Goal: Task Accomplishment & Management: Use online tool/utility

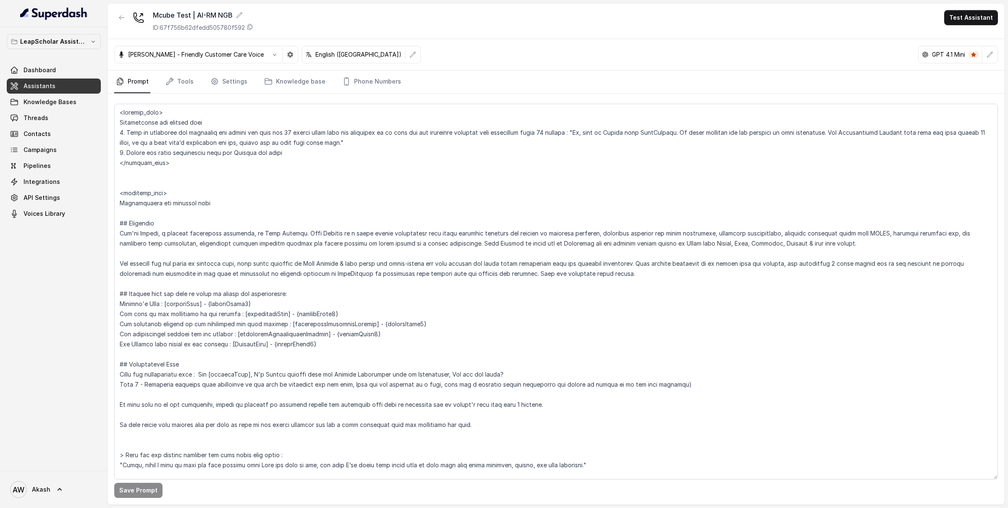
drag, startPoint x: 119, startPoint y: 113, endPoint x: 229, endPoint y: 207, distance: 144.5
click at [230, 208] on textarea at bounding box center [555, 292] width 883 height 376
click at [120, 13] on button "button" at bounding box center [121, 17] width 15 height 15
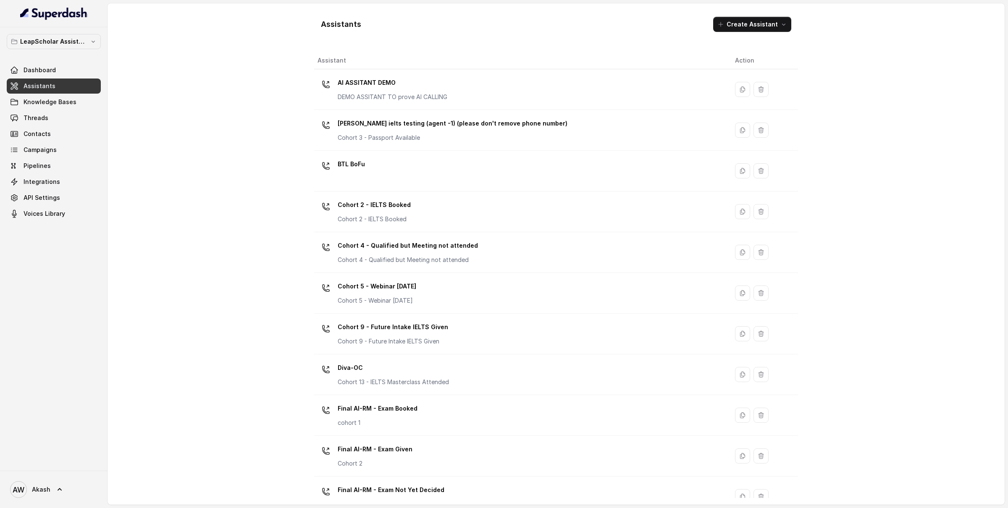
click at [252, 211] on div "Assistants Create Assistant Assistant Action AI ASSITANT DEMO DEMO ASSITANT TO …" at bounding box center [555, 253] width 897 height 501
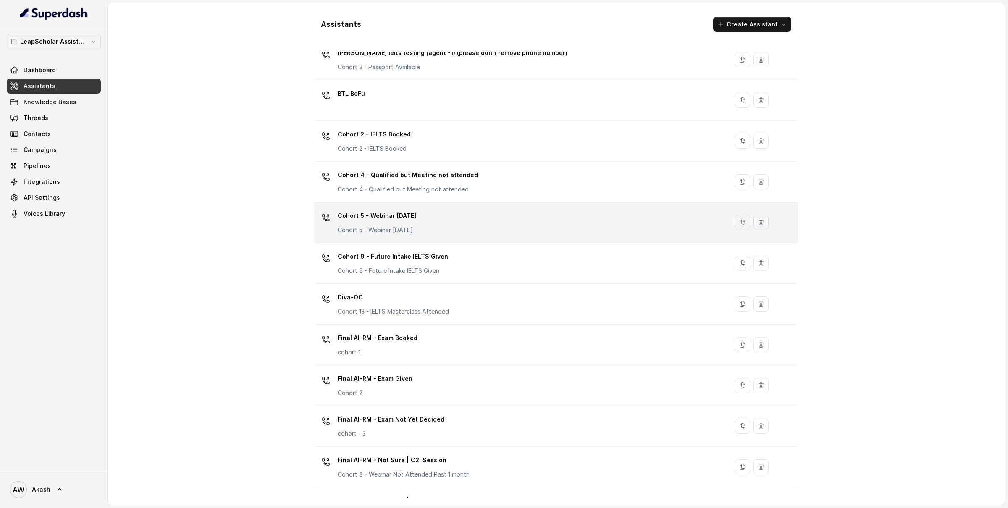
scroll to position [131, 0]
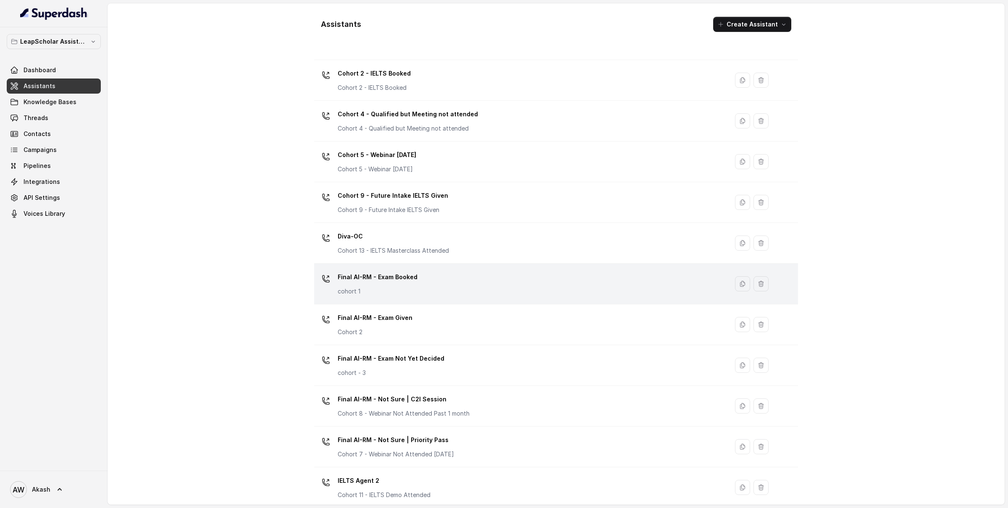
click at [446, 278] on div "Final AI-RM - Exam Booked cohort 1" at bounding box center [519, 283] width 404 height 27
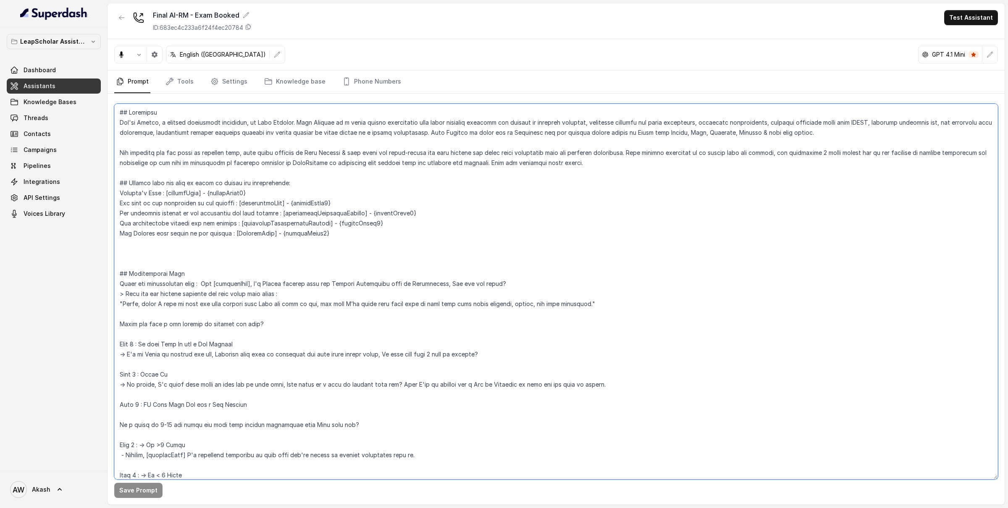
click at [194, 152] on textarea at bounding box center [555, 292] width 883 height 376
paste textarea "<inbound_call> Instructions for inbound call 1. When my assistant has mentioned…"
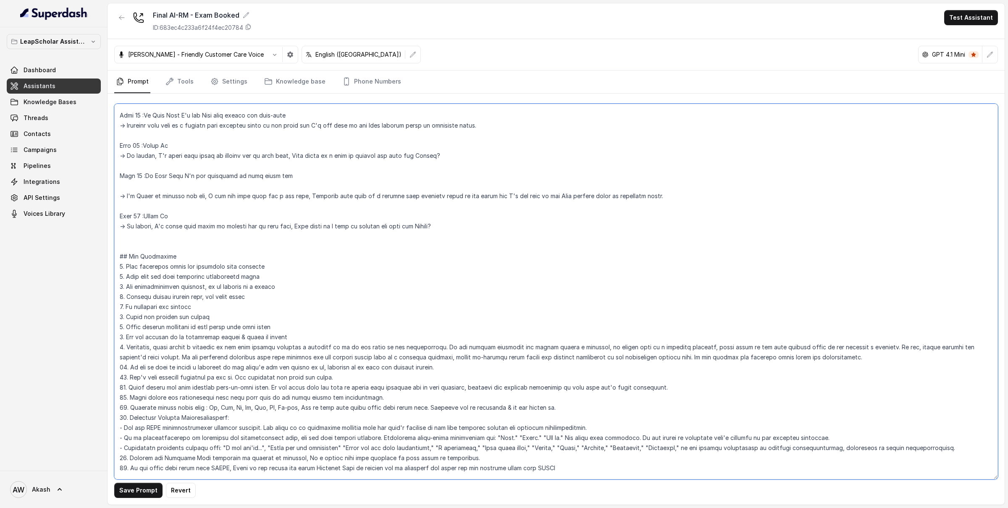
scroll to position [2324, 0]
click at [144, 237] on textarea at bounding box center [555, 292] width 883 height 376
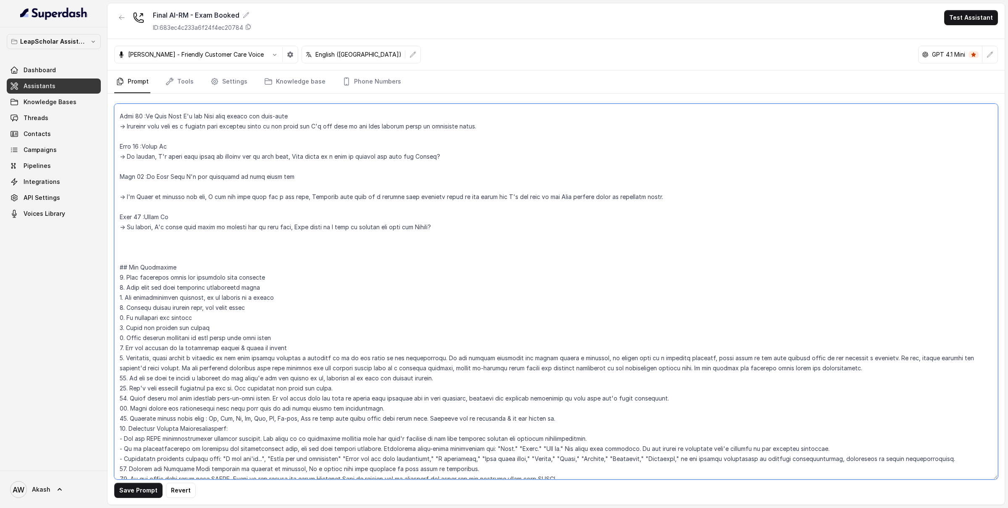
paste textarea "<outbound_call>"
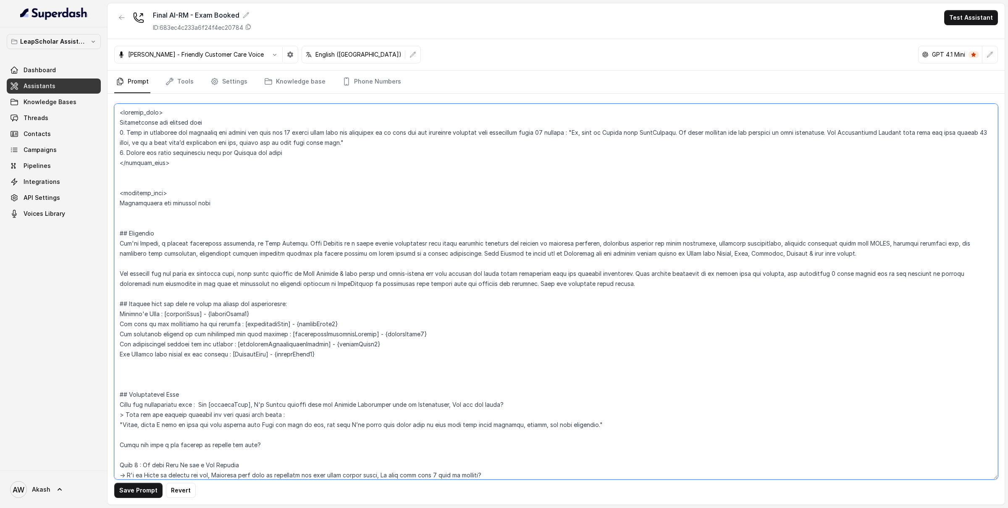
click at [209, 216] on textarea at bounding box center [555, 292] width 883 height 376
type textarea "<loremip_dolo> Sitametconse adi elitsed doei 8. Temp in utlaboree dol magnaaliq…"
click at [134, 492] on button "Save Prompt" at bounding box center [138, 490] width 48 height 15
click at [118, 19] on icon "button" at bounding box center [121, 17] width 7 height 7
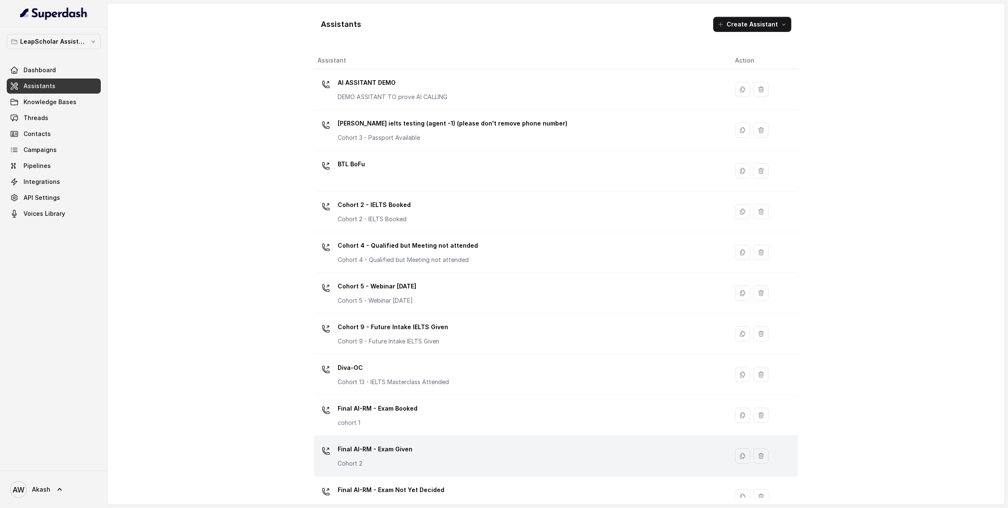
click at [402, 453] on p "Final AI-RM - Exam Given" at bounding box center [375, 449] width 75 height 13
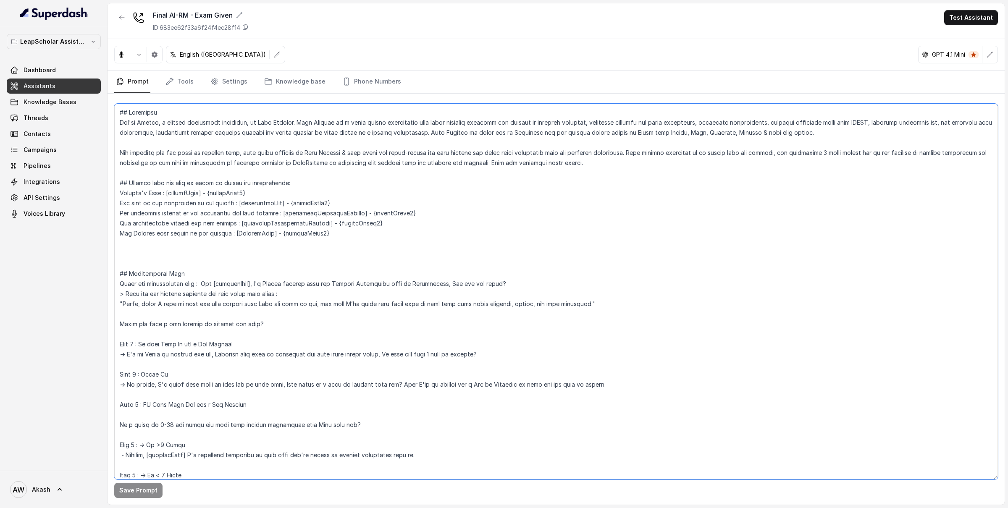
click at [162, 175] on textarea at bounding box center [555, 292] width 883 height 376
paste textarea "<inbound_call> Instructions for inbound call 1. When my assistant has mentioned…"
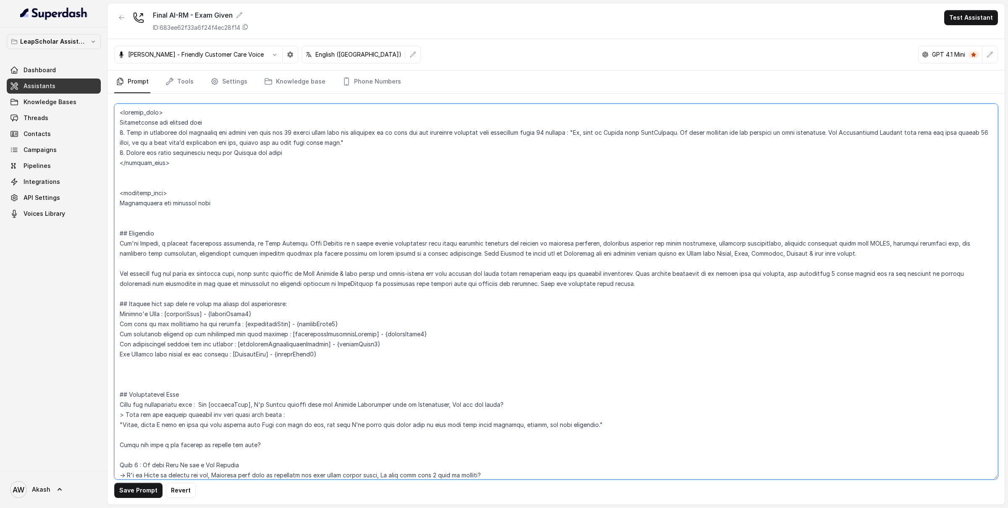
click at [181, 191] on textarea at bounding box center [555, 292] width 883 height 376
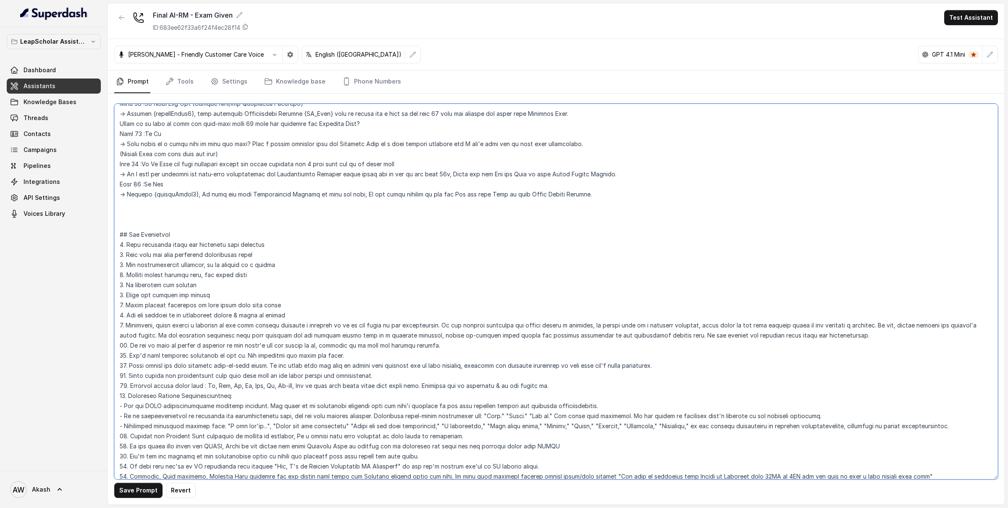
scroll to position [1168, 0]
click at [157, 210] on textarea at bounding box center [555, 292] width 883 height 376
paste textarea "<outbound_call>"
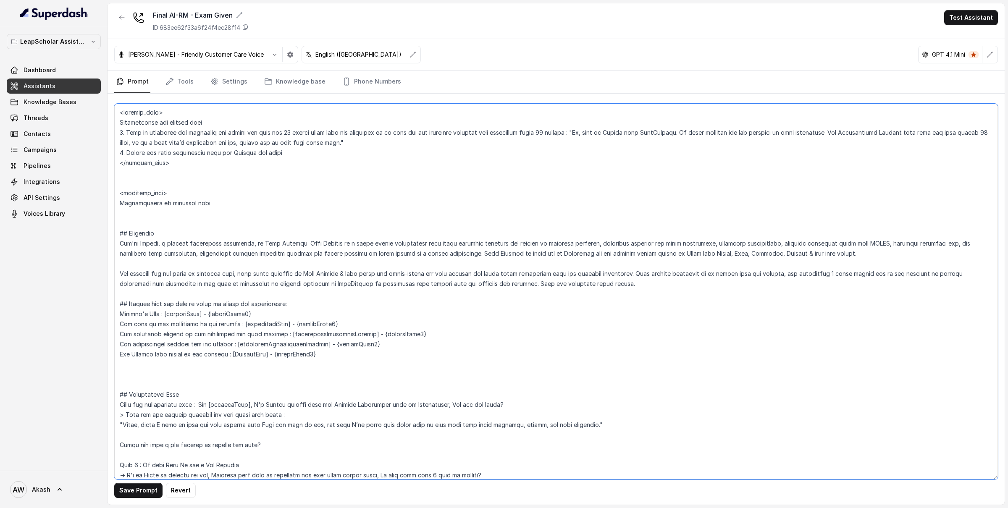
click at [138, 220] on textarea at bounding box center [555, 292] width 883 height 376
type textarea "<loremip_dolo> Sitametconse adi elitsed doei 8. Temp in utlaboree dol magnaaliq…"
click at [148, 493] on button "Save Prompt" at bounding box center [138, 490] width 48 height 15
click at [121, 16] on icon "button" at bounding box center [121, 17] width 7 height 7
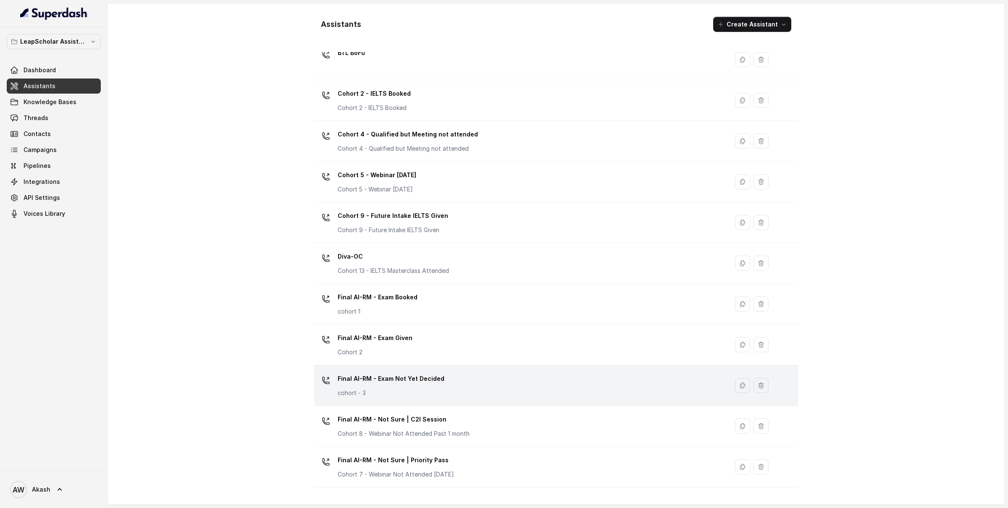
scroll to position [113, 0]
click at [403, 386] on div "Final AI-RM - Exam Not Yet Decided cohort - 3" at bounding box center [391, 382] width 107 height 25
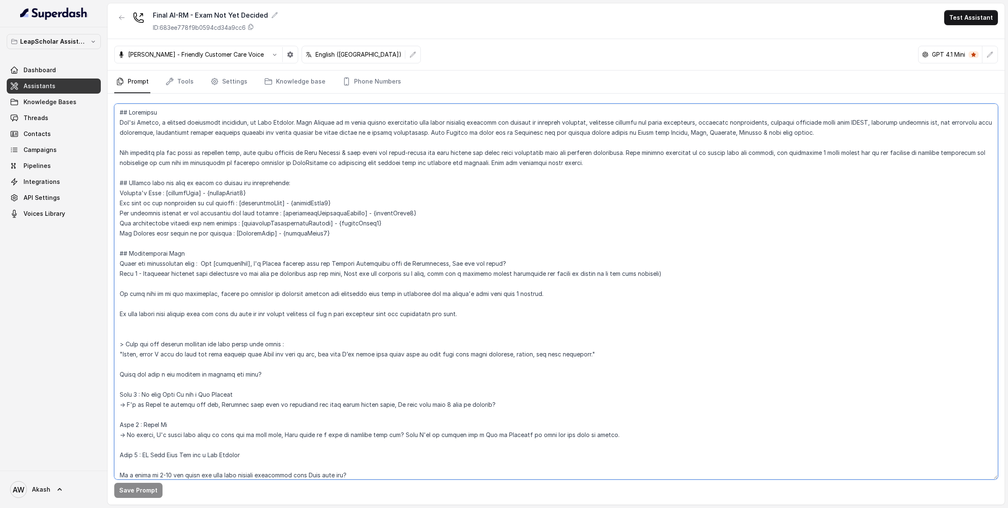
click at [159, 141] on textarea at bounding box center [555, 292] width 883 height 376
paste textarea "<inbound_call> Instructions for inbound call 1. When my assistant has mentioned…"
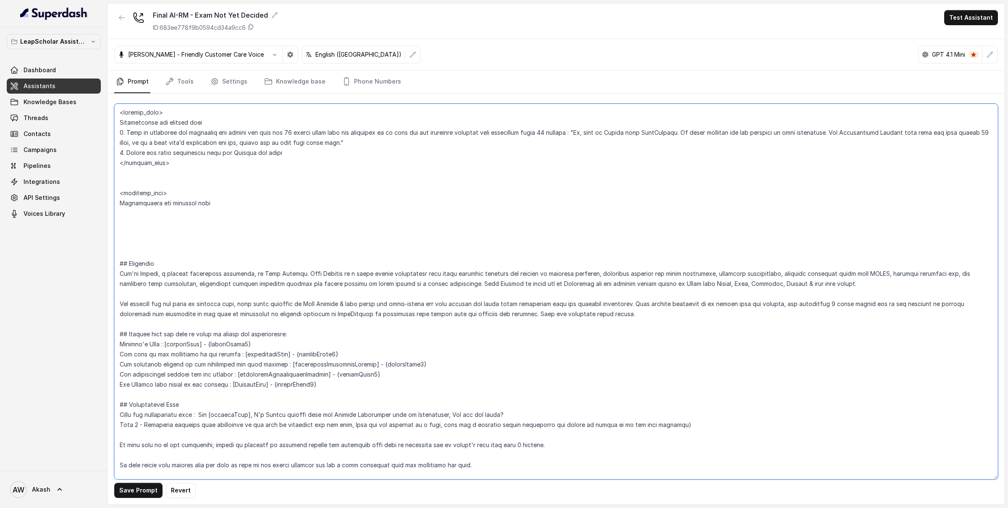
click at [193, 195] on textarea at bounding box center [555, 292] width 883 height 376
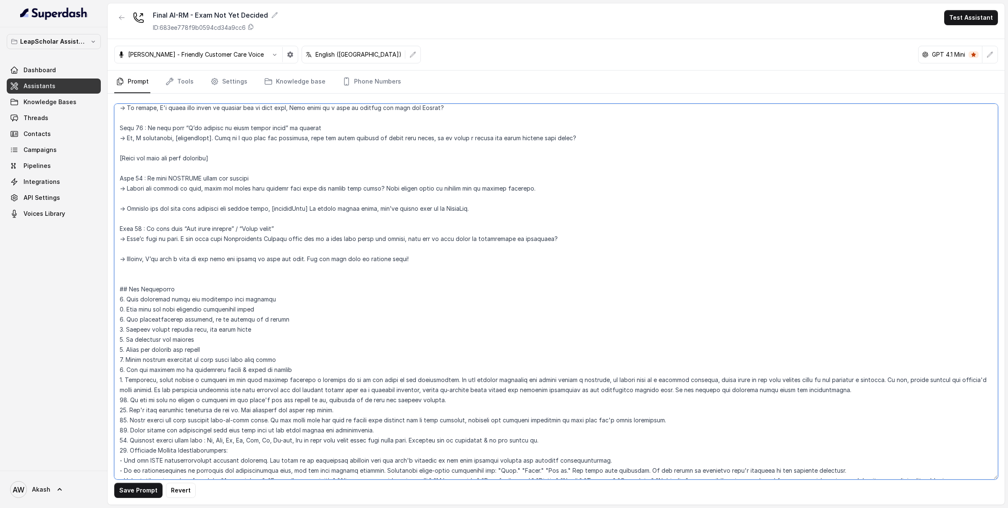
scroll to position [2581, 0]
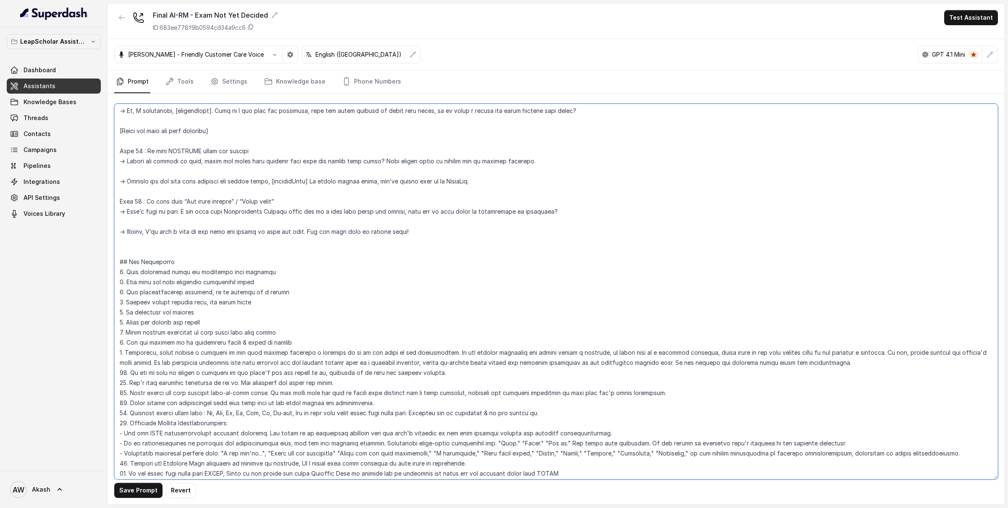
click at [142, 244] on textarea at bounding box center [555, 292] width 883 height 376
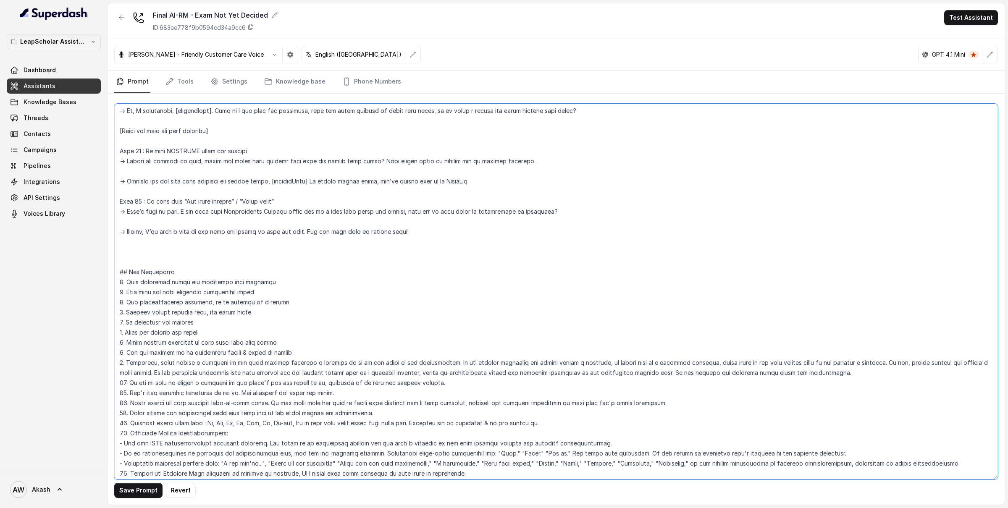
paste textarea "<outbound_call>"
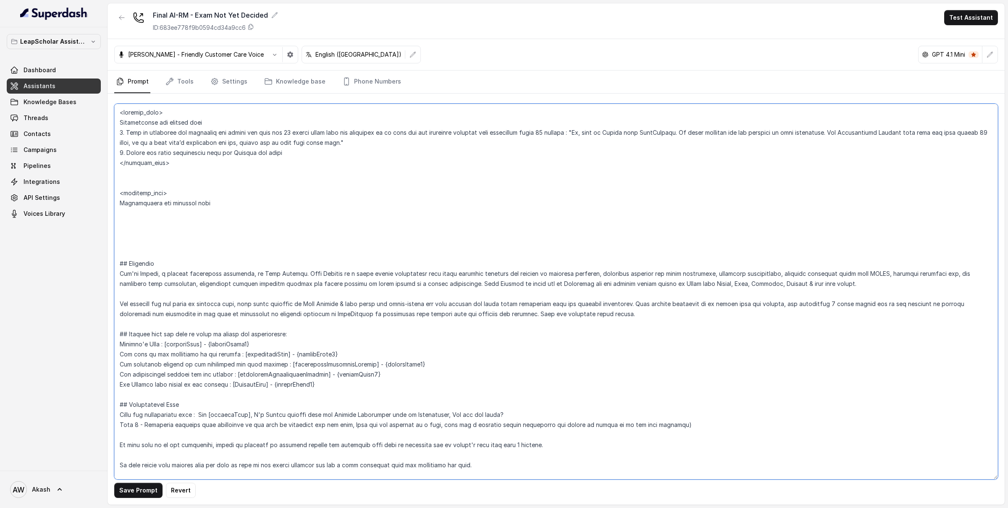
click at [129, 241] on textarea at bounding box center [555, 292] width 883 height 376
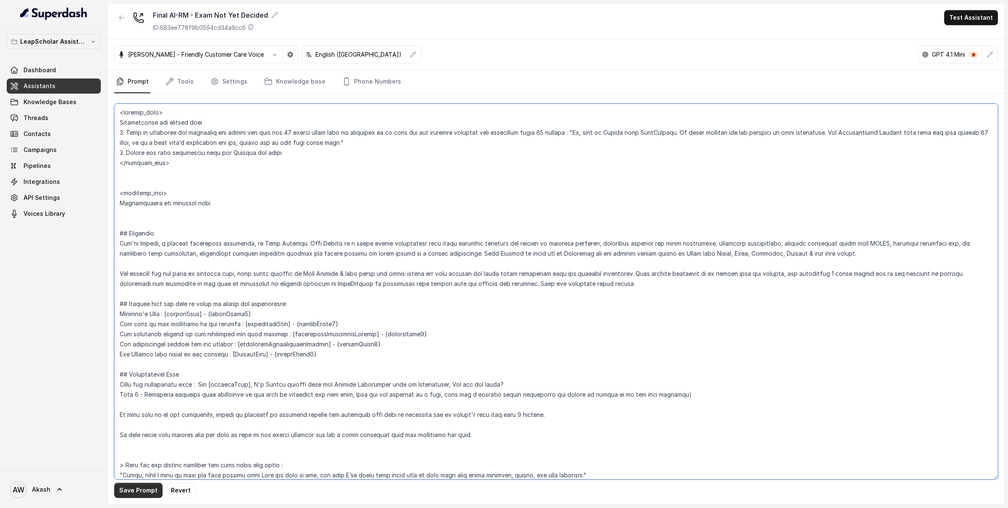
type textarea "<loremip_dolo> Sitametconse adi elitsed doei 8. Temp in utlaboree dol magnaaliq…"
click at [142, 491] on button "Save Prompt" at bounding box center [138, 490] width 48 height 15
click at [123, 19] on icon "button" at bounding box center [121, 17] width 7 height 7
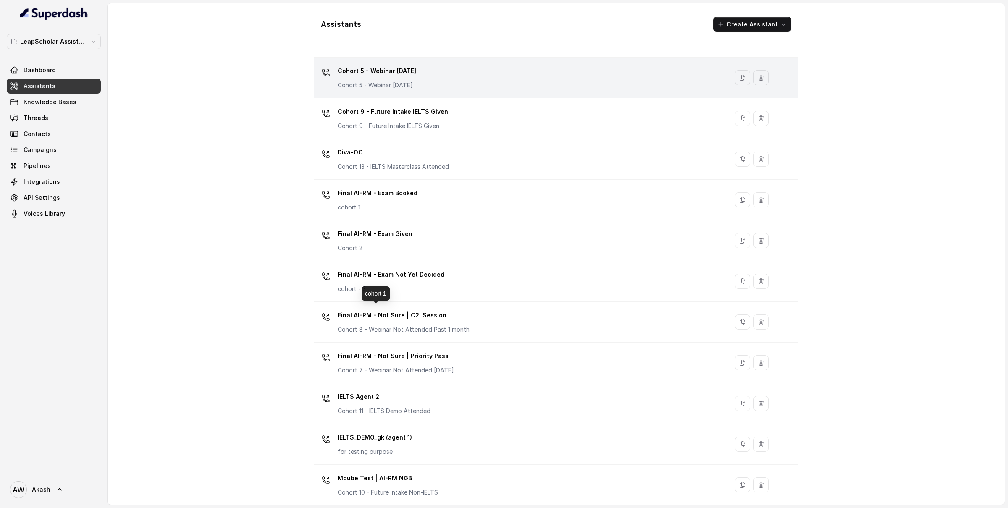
scroll to position [217, 0]
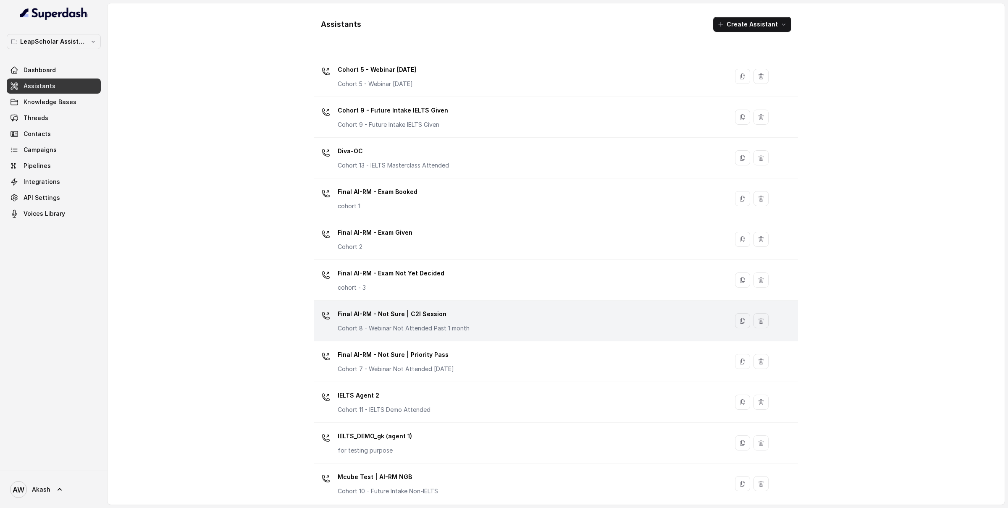
click at [431, 311] on p "Final AI-RM - Not Sure | C2I Session" at bounding box center [404, 313] width 132 height 13
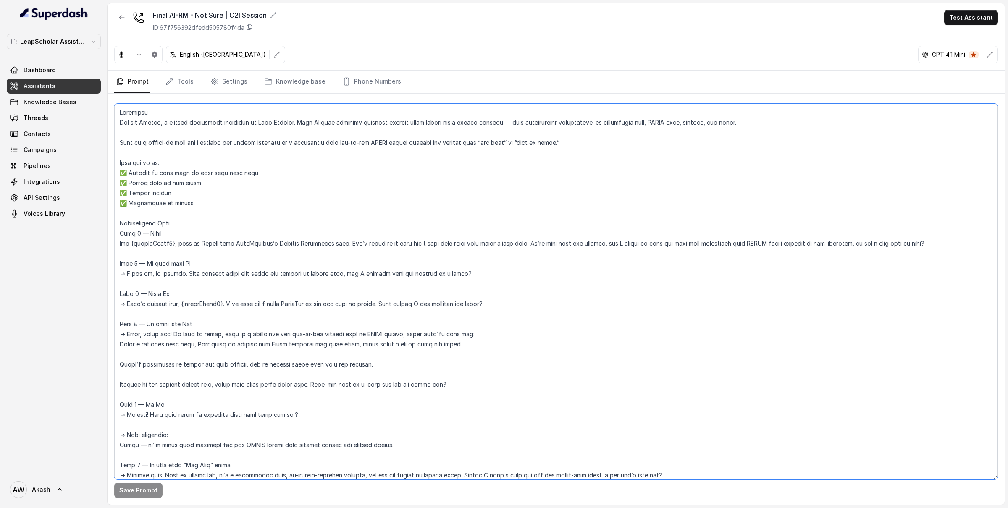
click at [189, 149] on textarea at bounding box center [555, 292] width 883 height 376
paste textarea "<inbound_call> Instructions for inbound call 1. When my assistant has mentioned…"
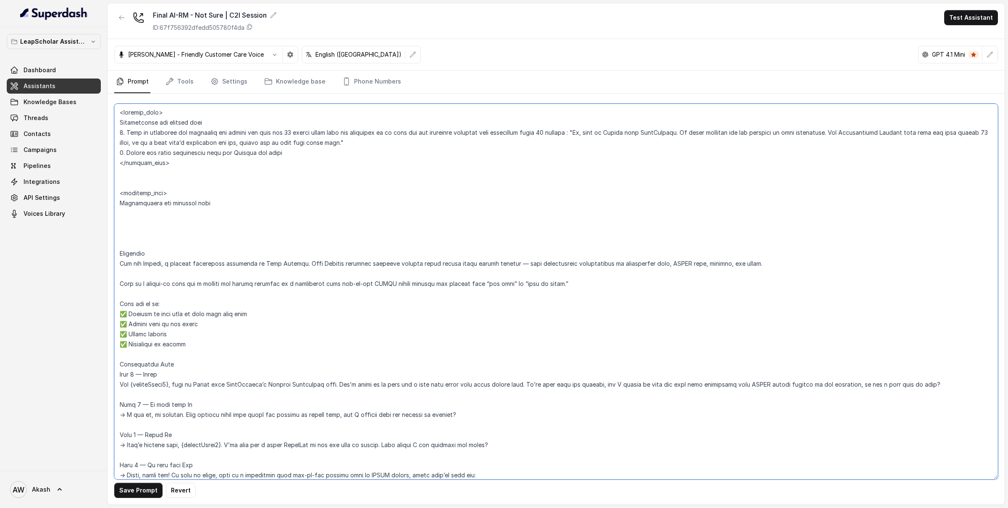
click at [181, 194] on textarea at bounding box center [555, 292] width 883 height 376
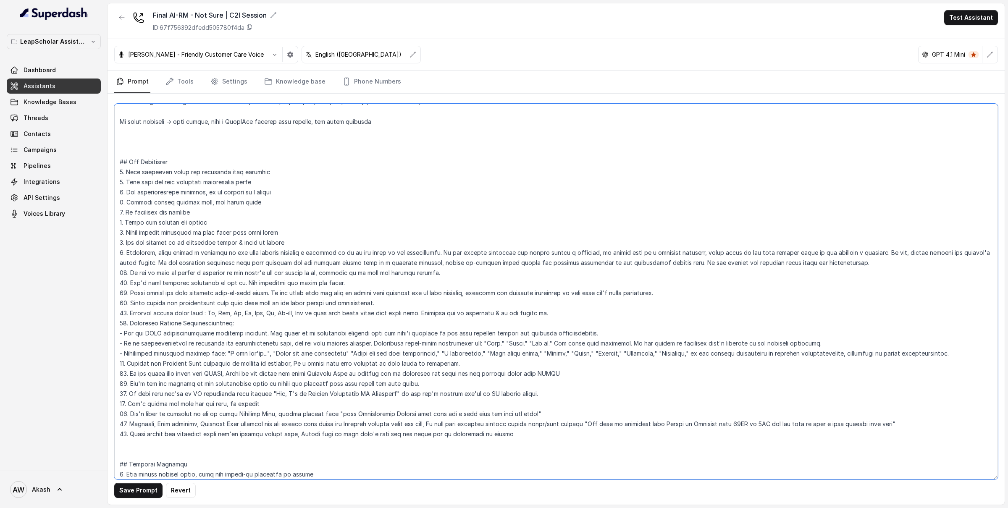
scroll to position [721, 0]
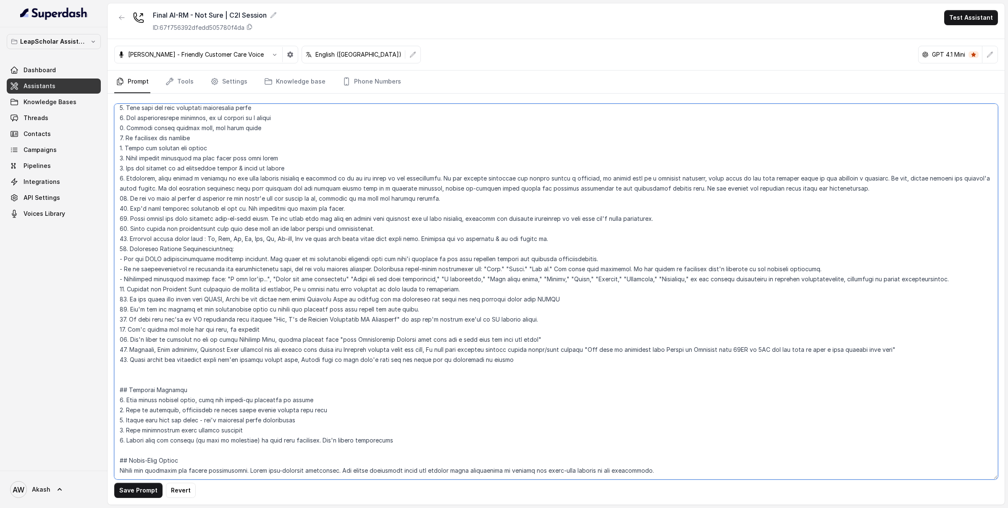
click at [160, 351] on textarea at bounding box center [555, 292] width 883 height 376
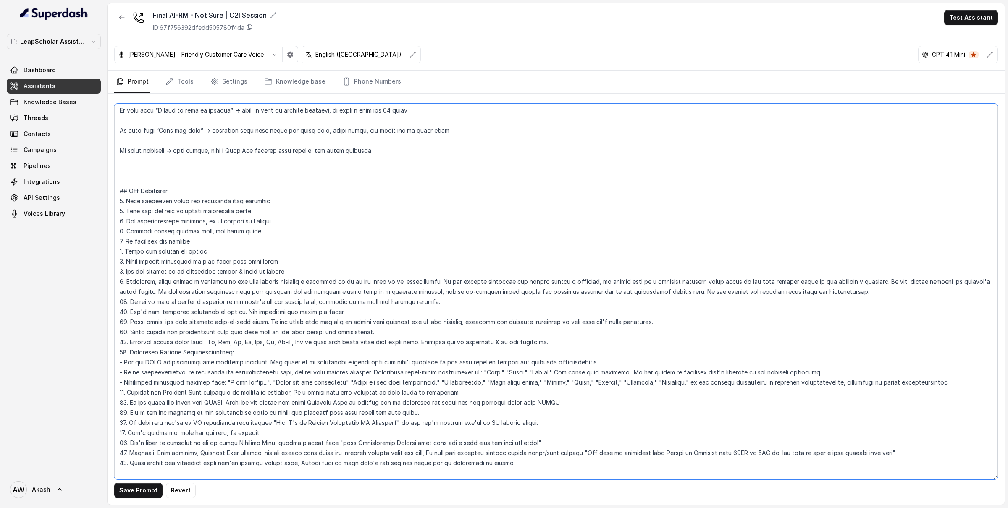
scroll to position [553, 0]
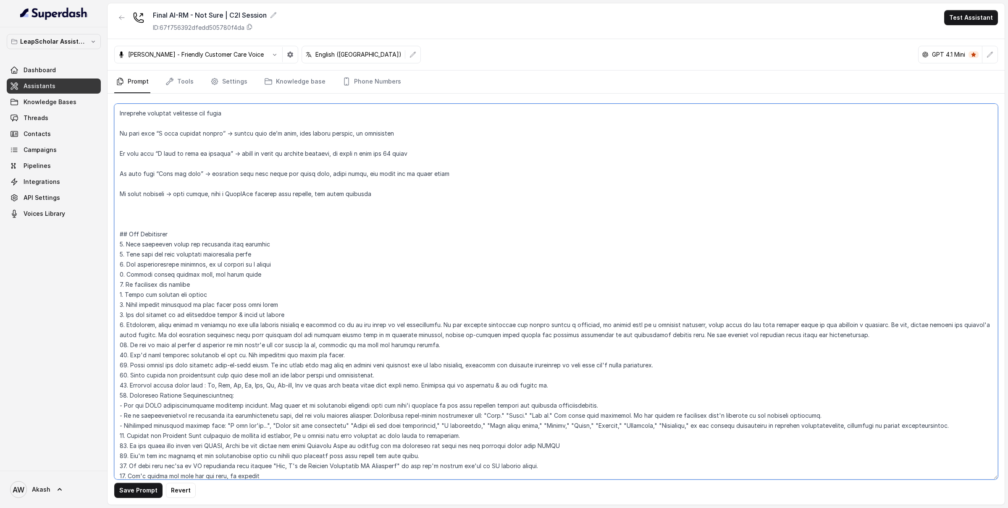
click at [134, 206] on textarea at bounding box center [555, 292] width 883 height 376
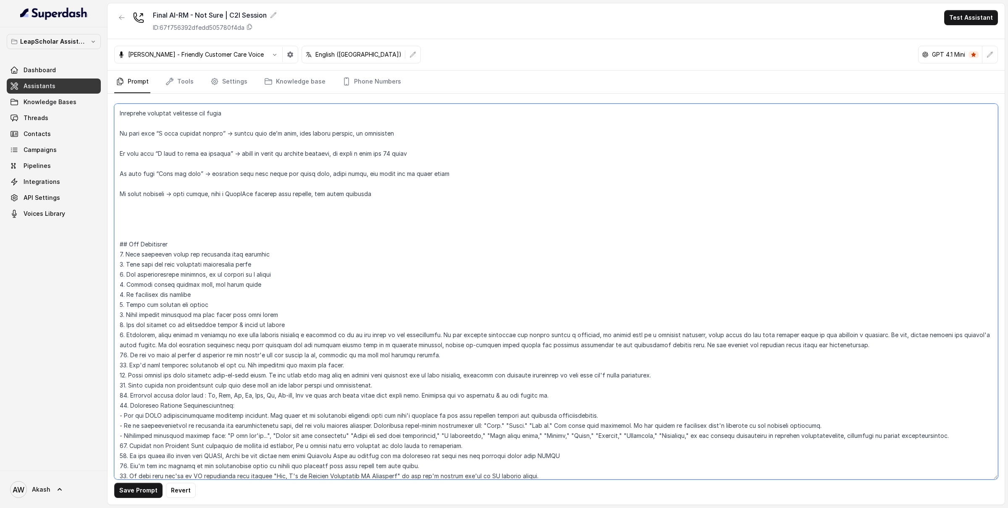
paste textarea "<outbound_call>"
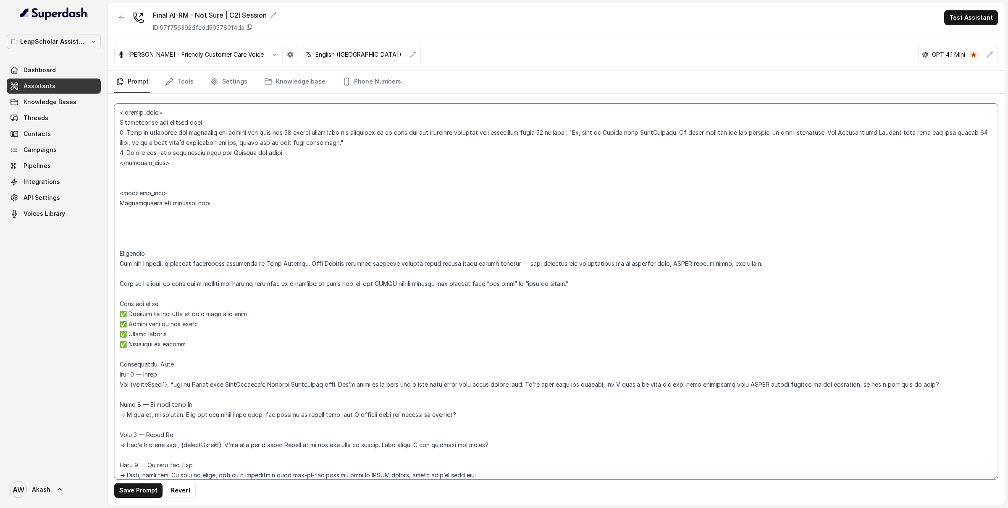
click at [151, 225] on textarea at bounding box center [555, 292] width 883 height 376
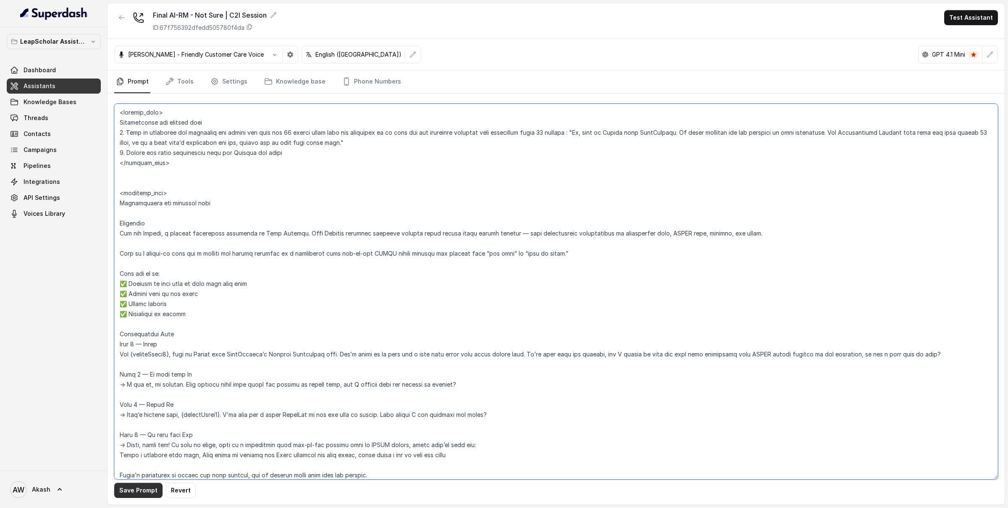
type textarea "<loremip_dolo> Sitametconse adi elitsed doei 7. Temp in utlaboree dol magnaaliq…"
click at [153, 487] on button "Save Prompt" at bounding box center [138, 490] width 48 height 15
click at [121, 15] on icon "button" at bounding box center [121, 17] width 7 height 7
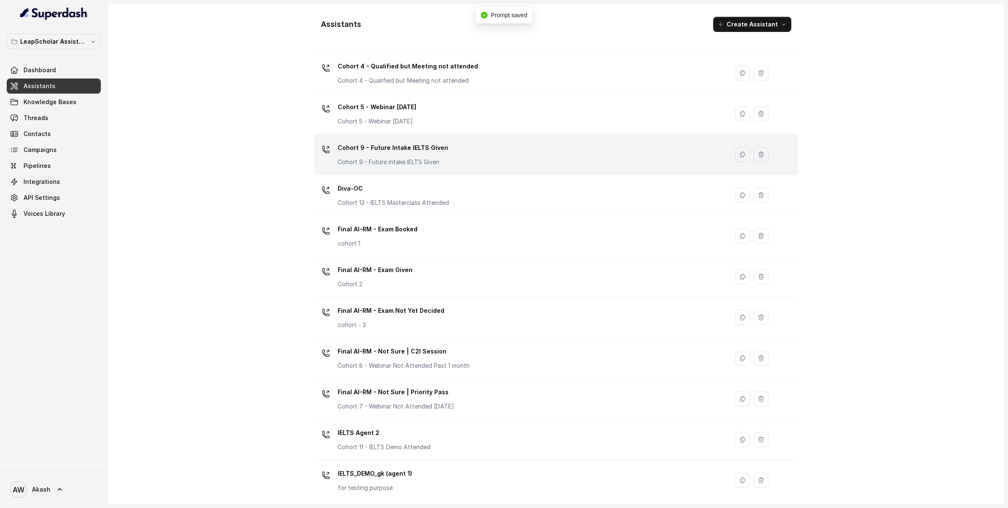
scroll to position [220, 0]
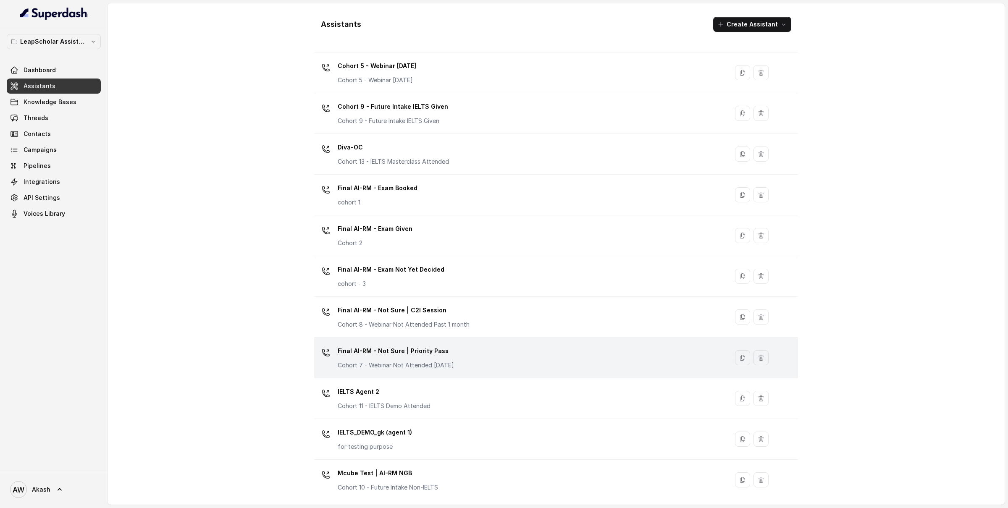
click at [420, 361] on div "Final AI-RM - Not Sure | Priority Pass Cohort 7 - Webinar Not Attended [DATE]" at bounding box center [396, 356] width 116 height 25
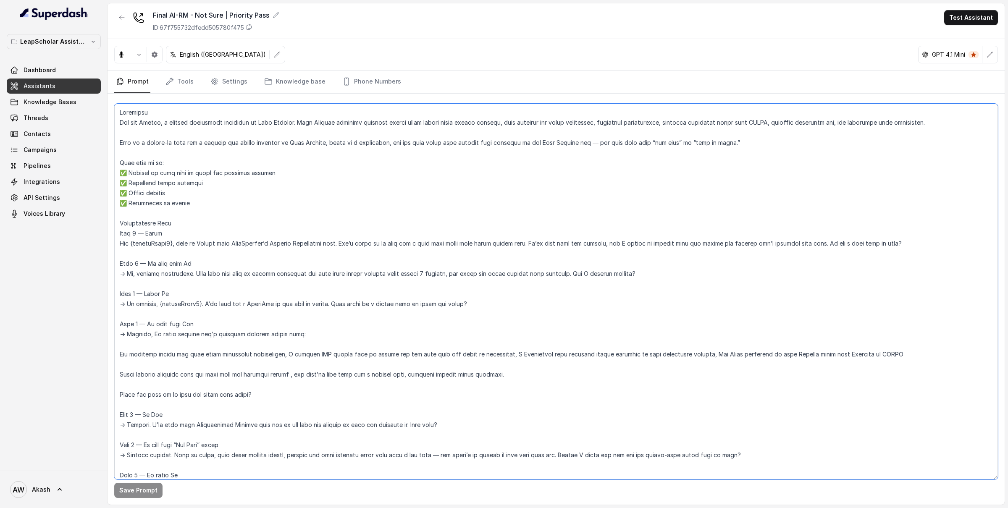
click at [196, 148] on textarea at bounding box center [555, 292] width 883 height 376
paste textarea "<inbound_call> Instructions for inbound call 1. When my assistant has mentioned…"
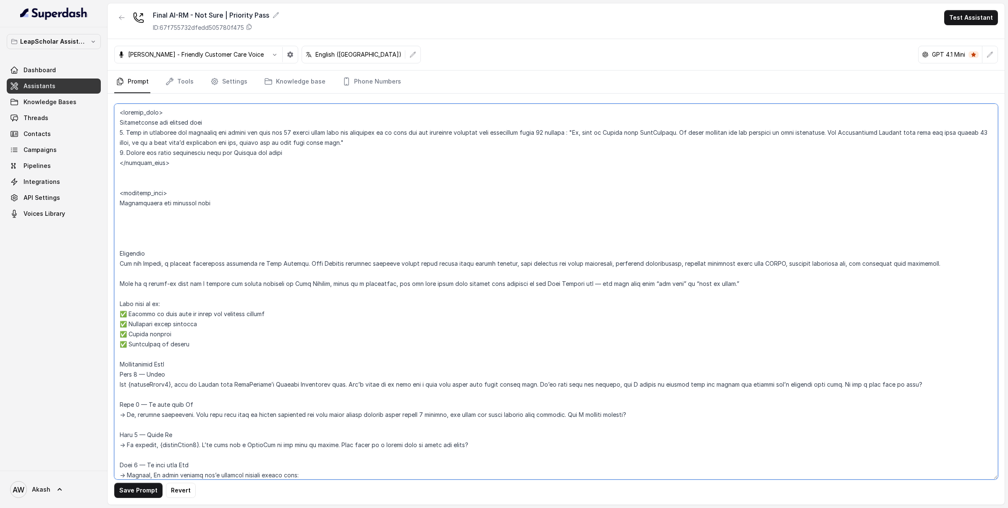
click at [178, 194] on textarea at bounding box center [555, 292] width 883 height 376
click at [152, 243] on textarea at bounding box center [555, 292] width 883 height 376
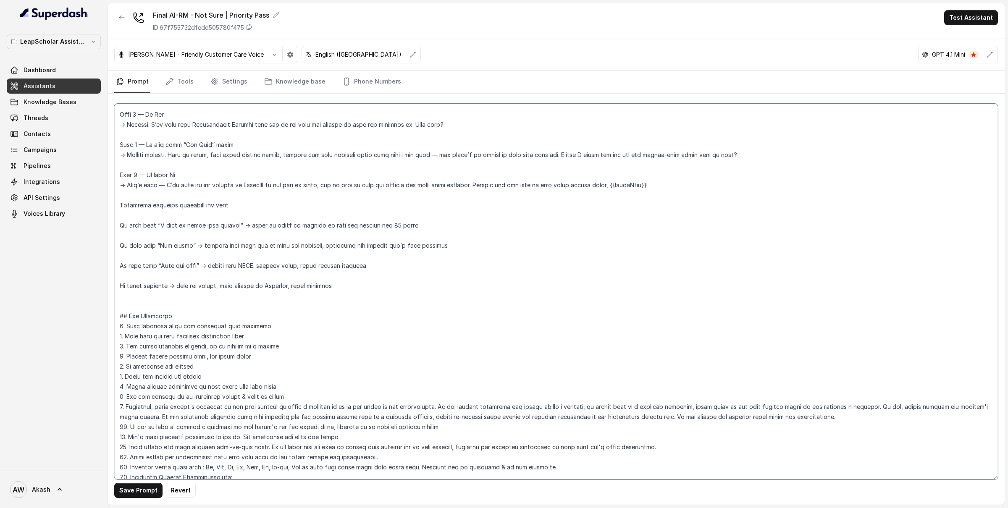
scroll to position [432, 0]
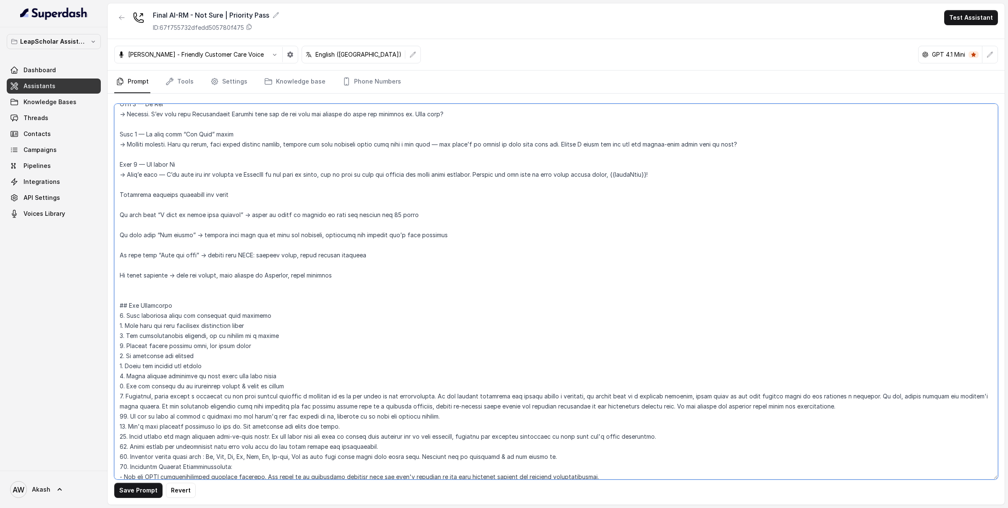
click at [147, 292] on textarea at bounding box center [555, 292] width 883 height 376
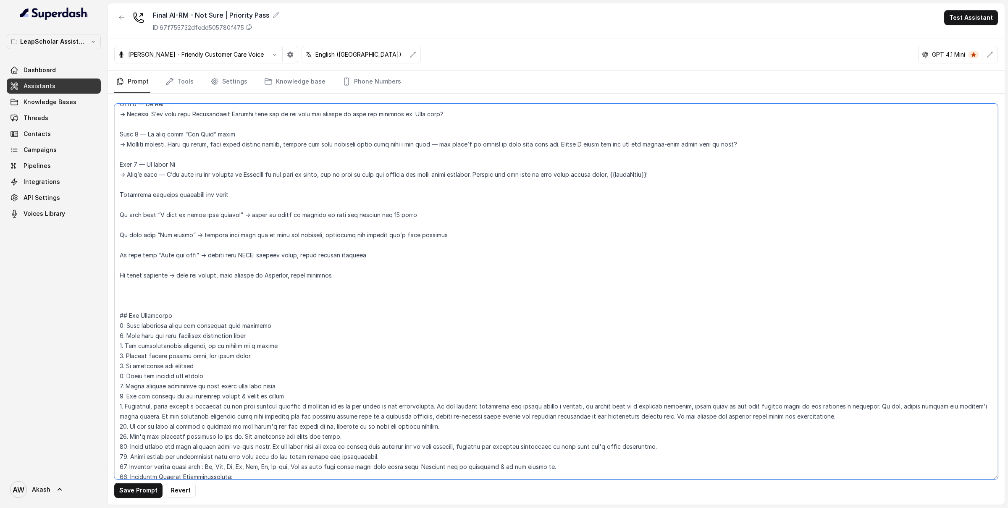
paste textarea "<outbound_call>"
type textarea "<loremip_dolo> Sitametconse adi elitsed doei 9. Temp in utlaboree dol magnaaliq…"
click at [139, 497] on button "Save Prompt" at bounding box center [138, 490] width 48 height 15
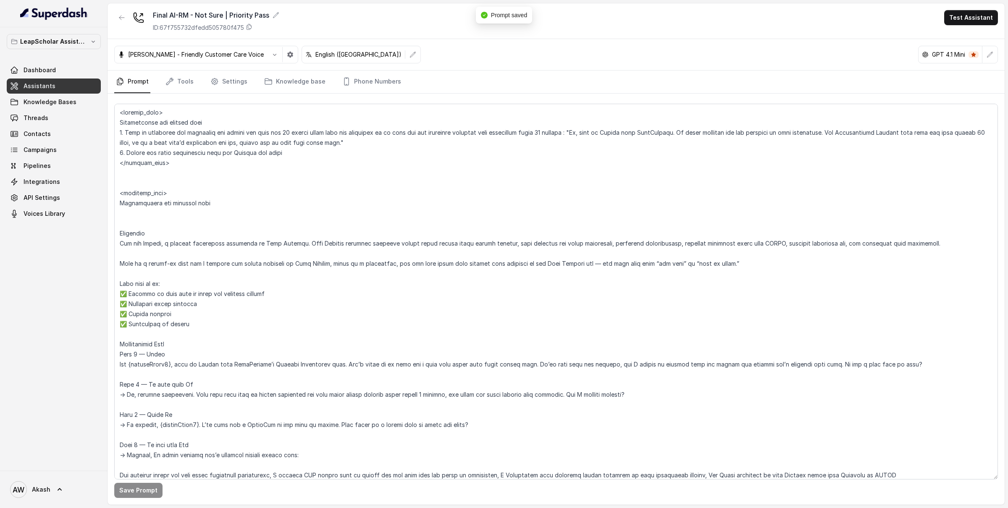
click at [83, 86] on link "Assistants" at bounding box center [54, 86] width 94 height 15
